Goal: Check status: Check status

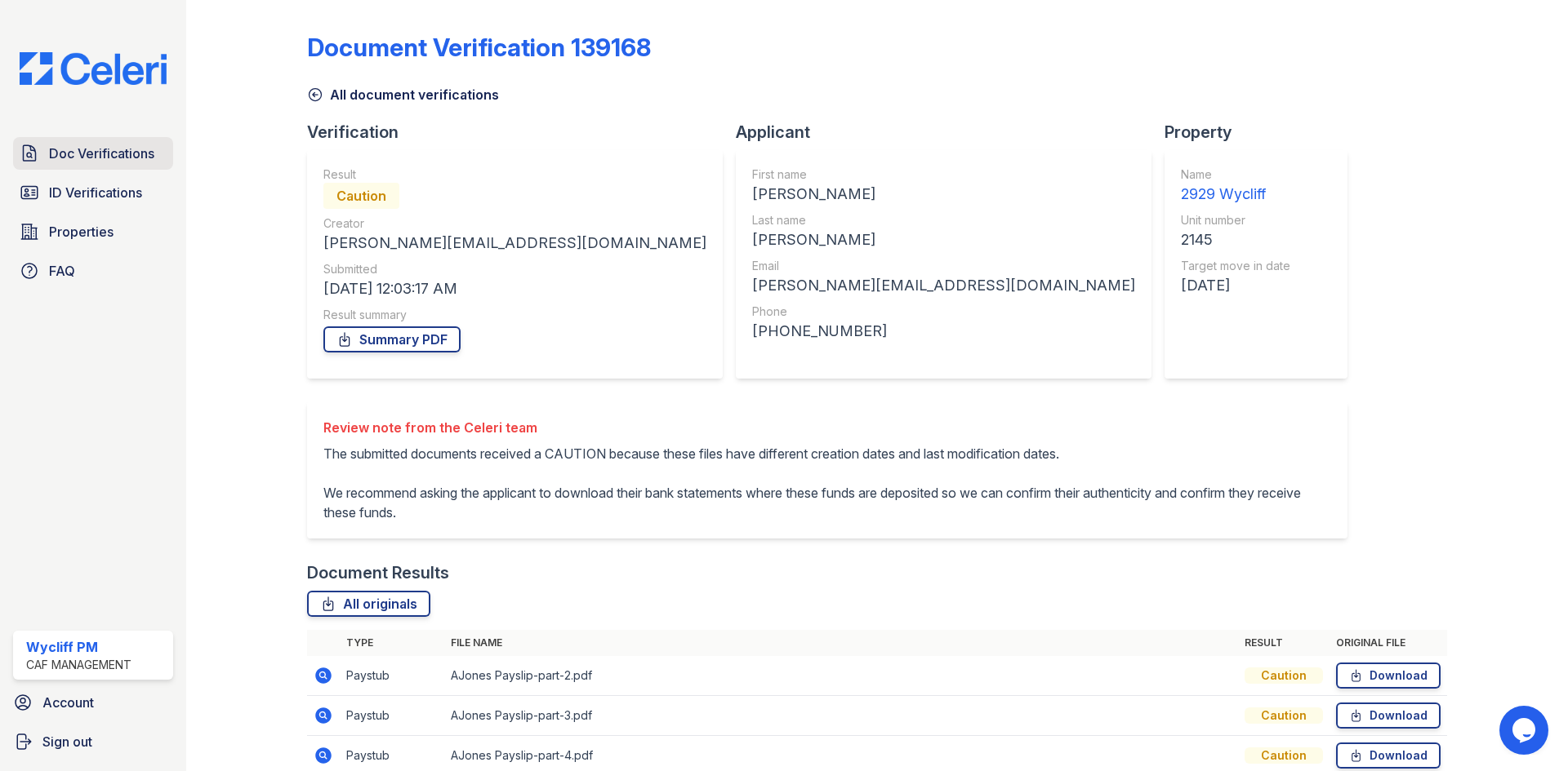
click at [87, 165] on link "Doc Verifications" at bounding box center [93, 153] width 160 height 32
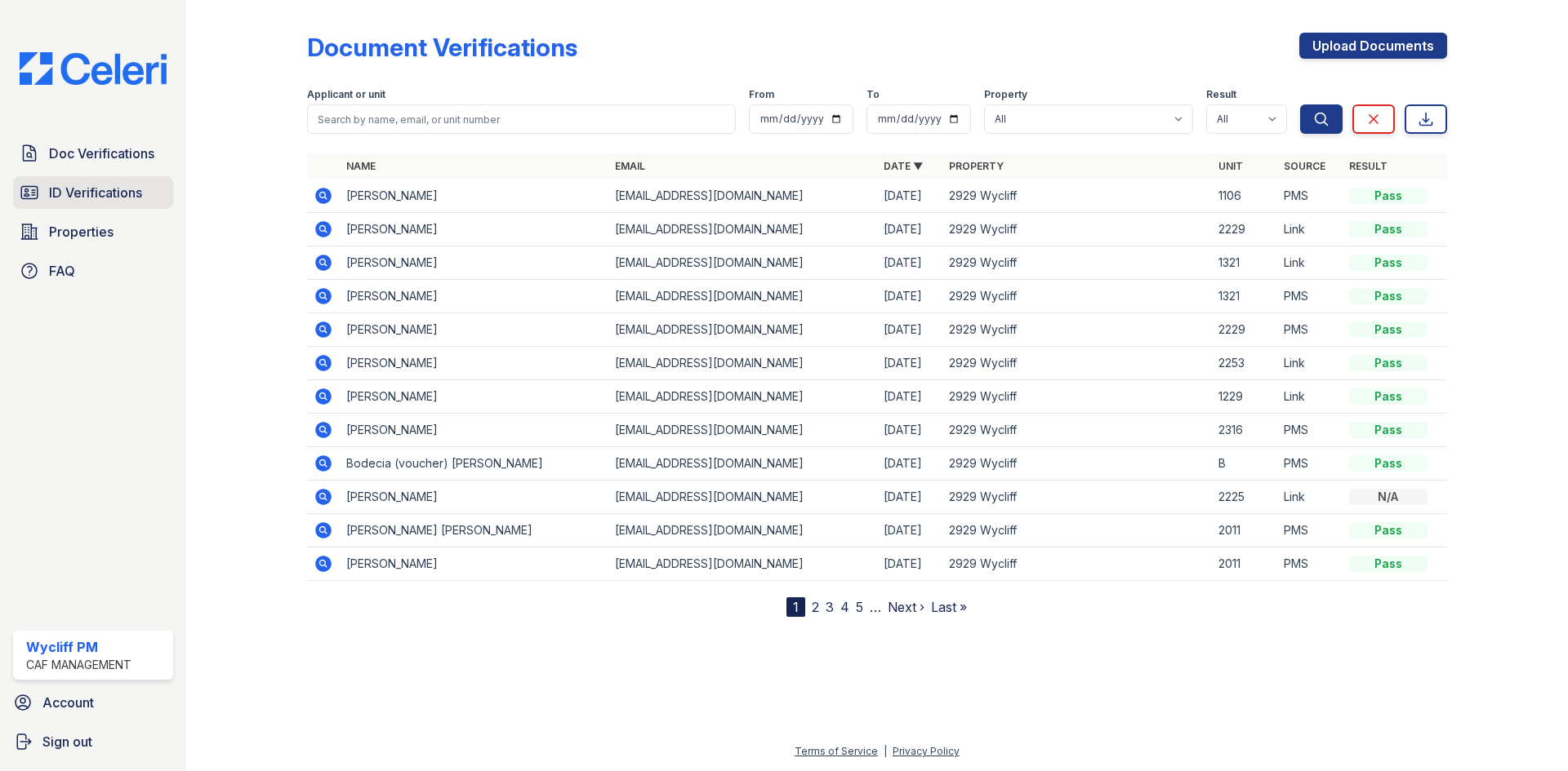
click at [94, 188] on span "ID Verifications" at bounding box center [96, 192] width 93 height 20
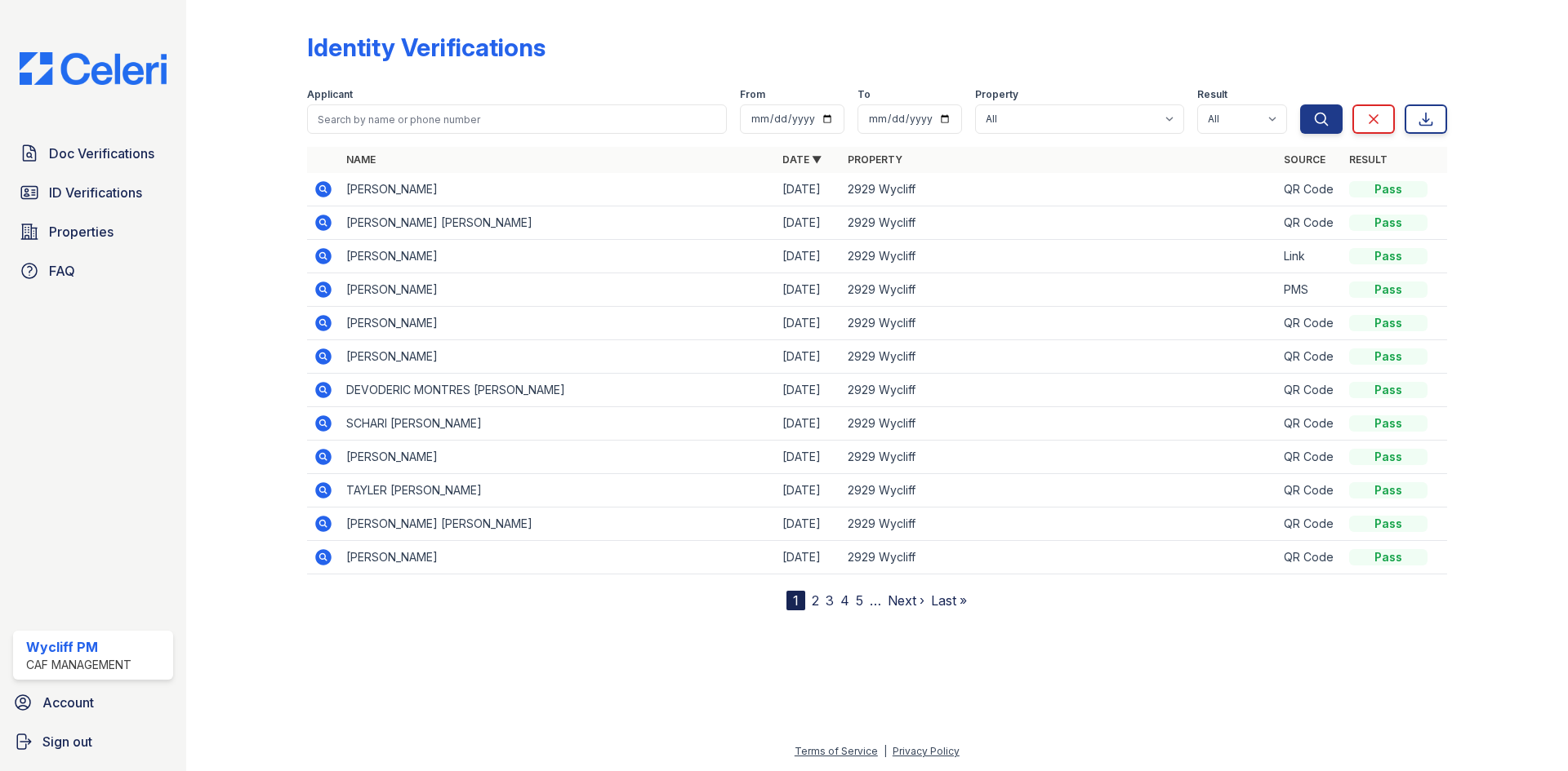
click at [324, 186] on icon at bounding box center [323, 189] width 20 height 20
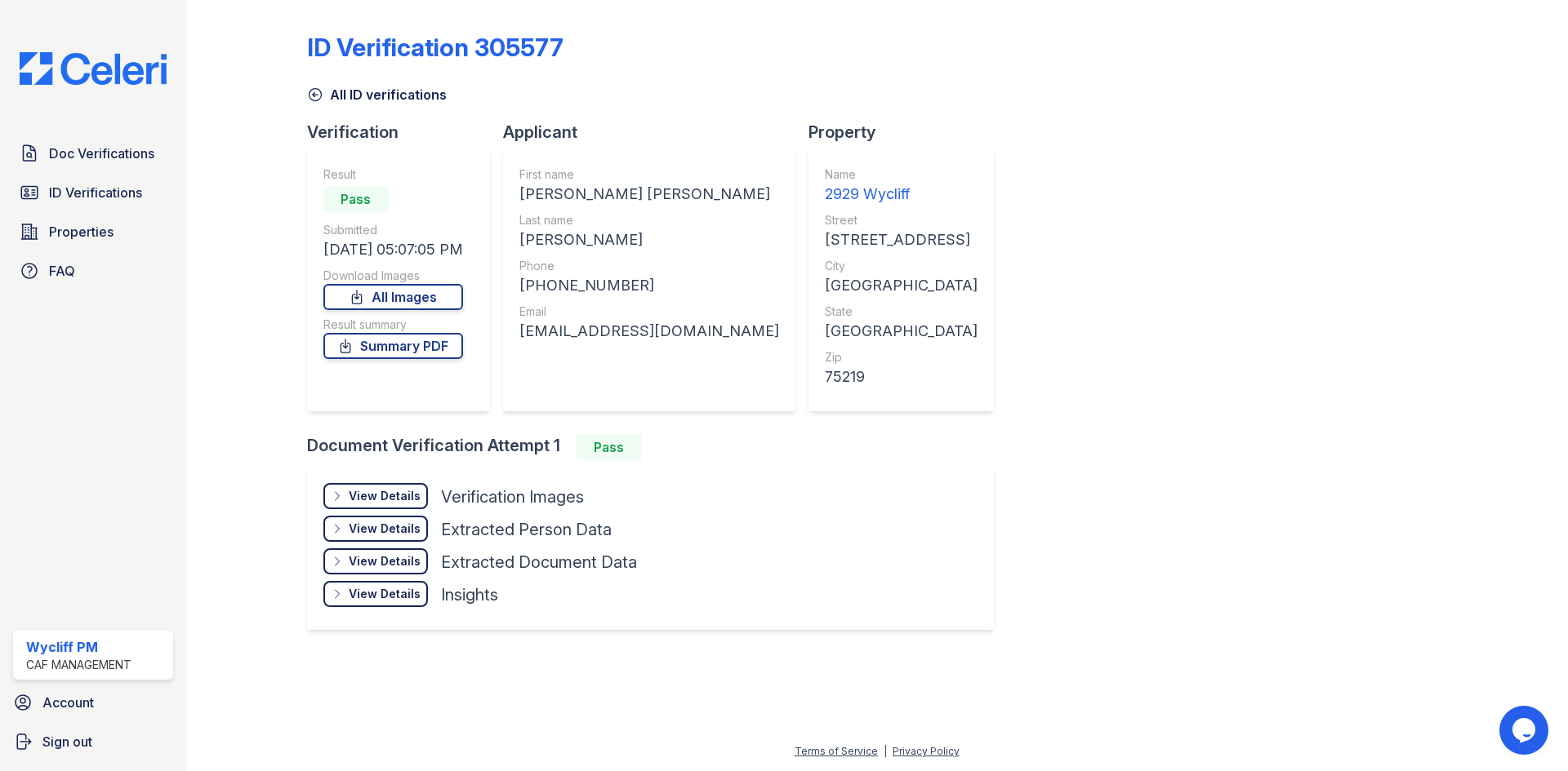
click at [405, 500] on div "View Details" at bounding box center [385, 495] width 72 height 16
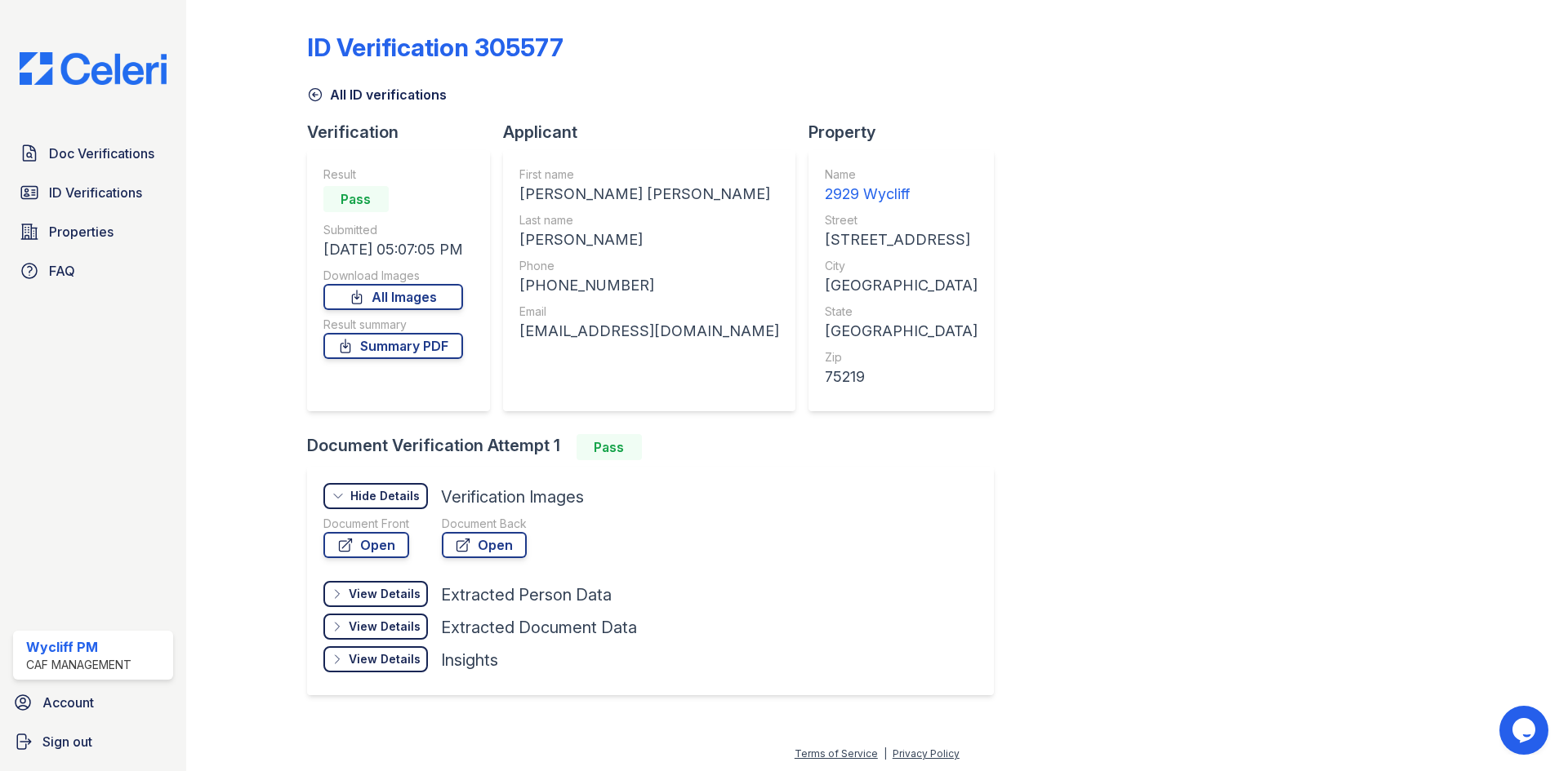
scroll to position [3, 0]
click at [377, 551] on link "Open" at bounding box center [366, 542] width 86 height 26
